Goal: Browse casually

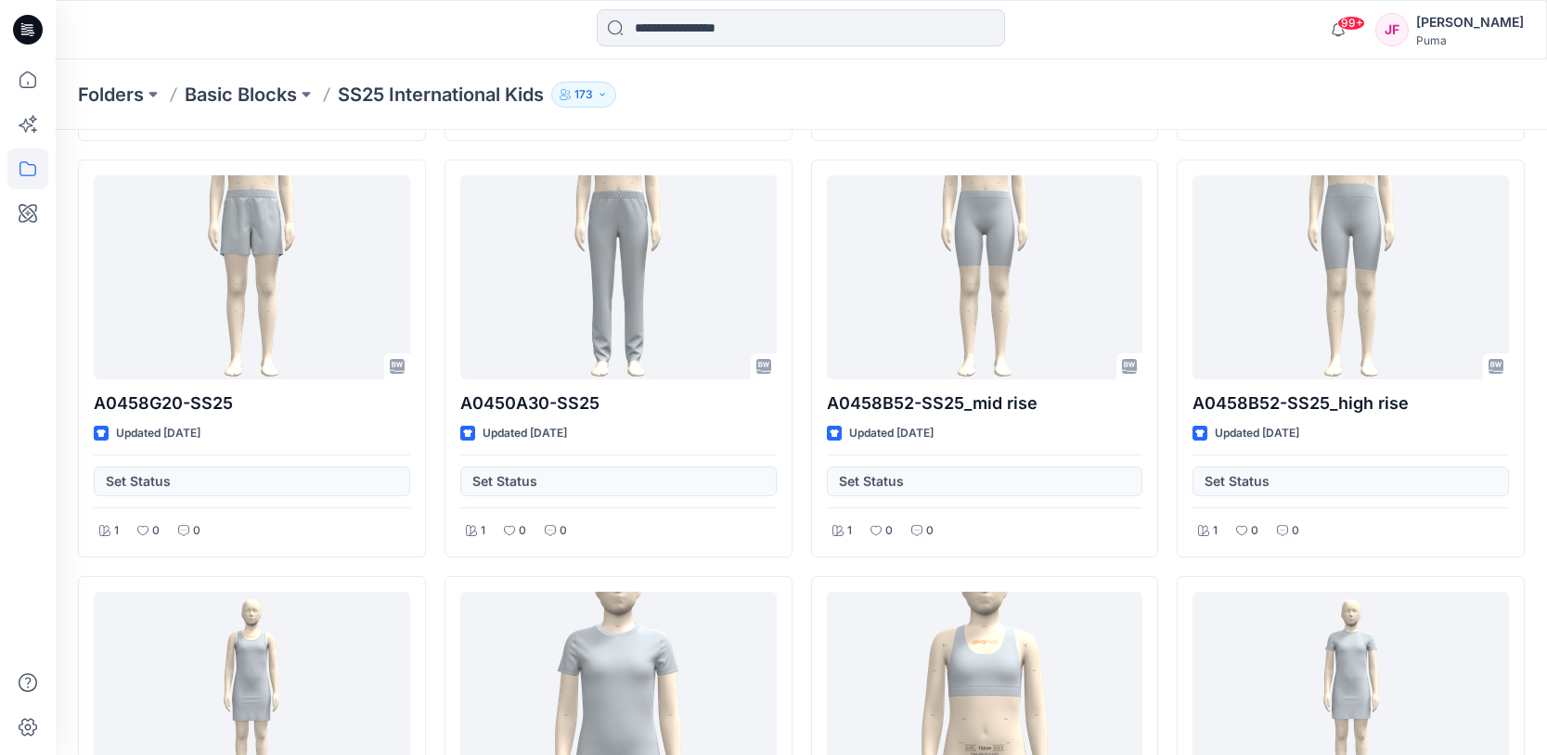
scroll to position [460, 0]
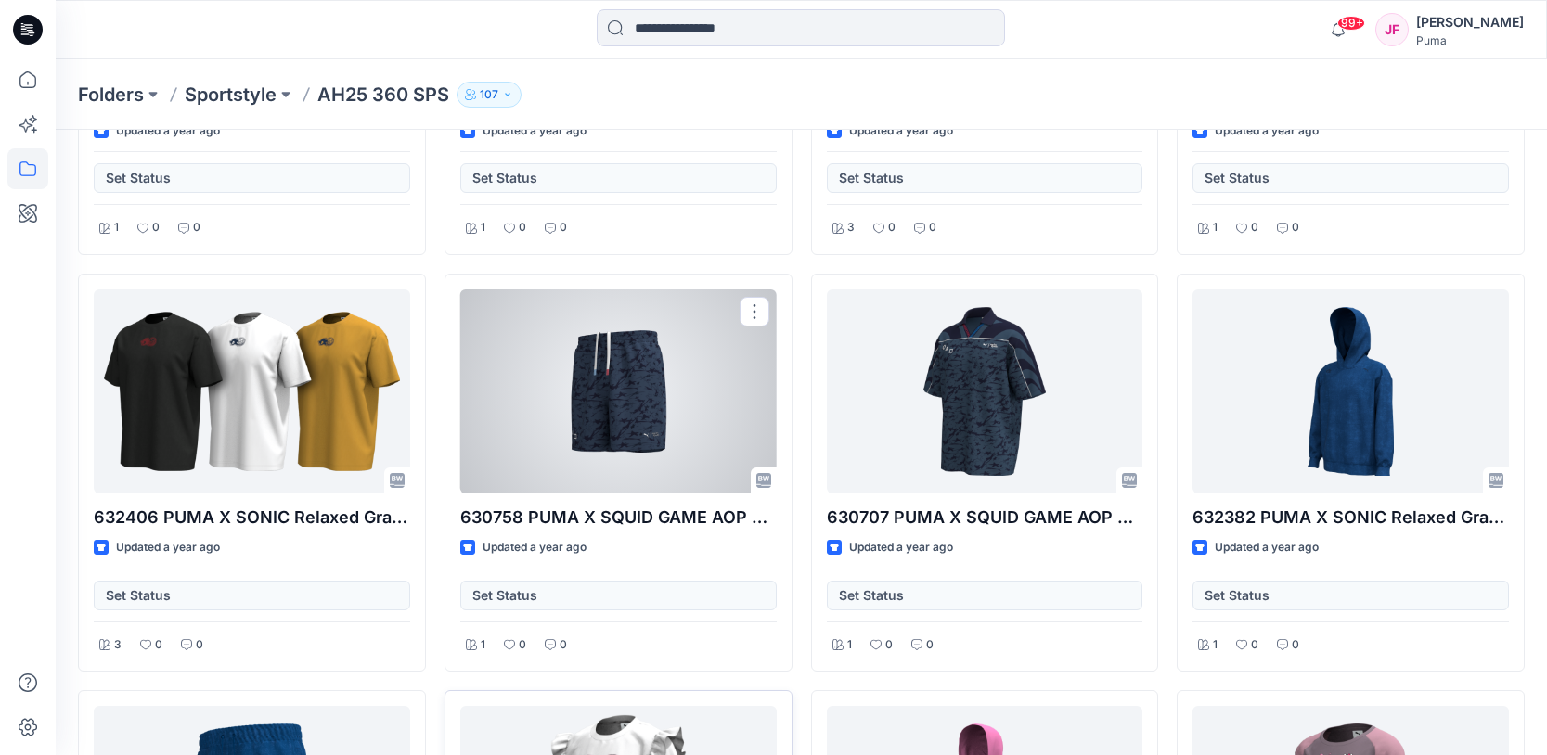
scroll to position [7317, 0]
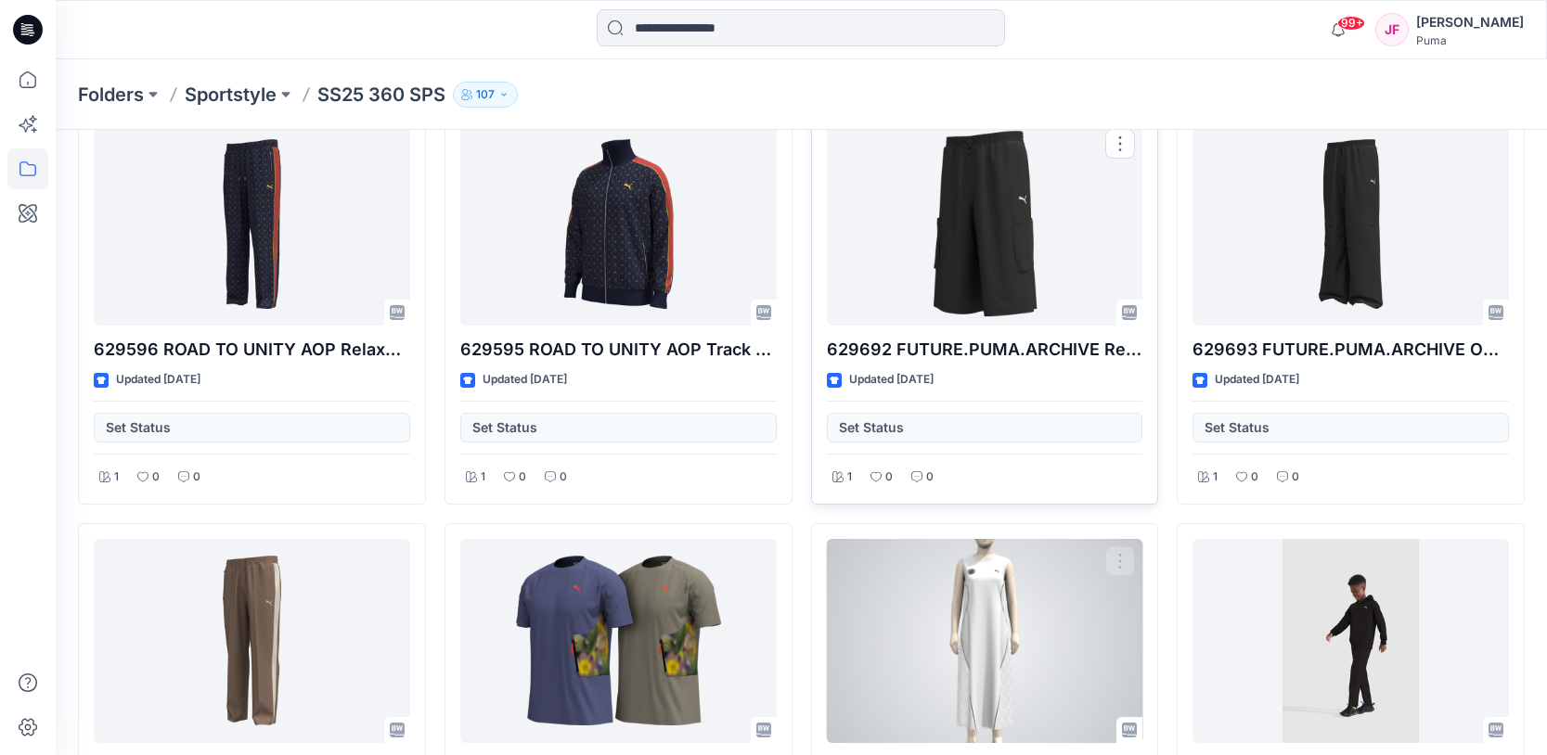
scroll to position [17542, 0]
